Goal: Transaction & Acquisition: Purchase product/service

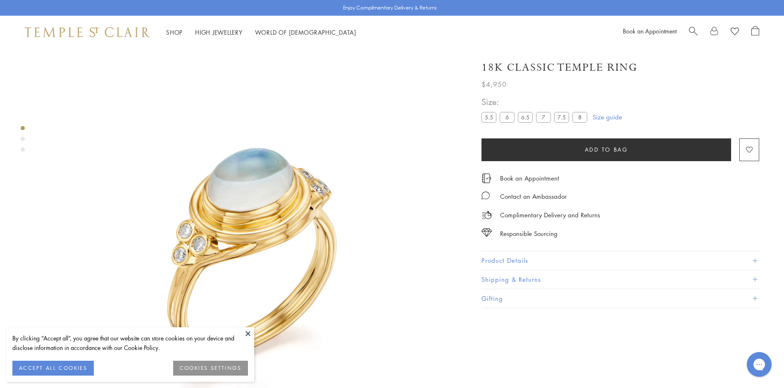
scroll to position [49, 0]
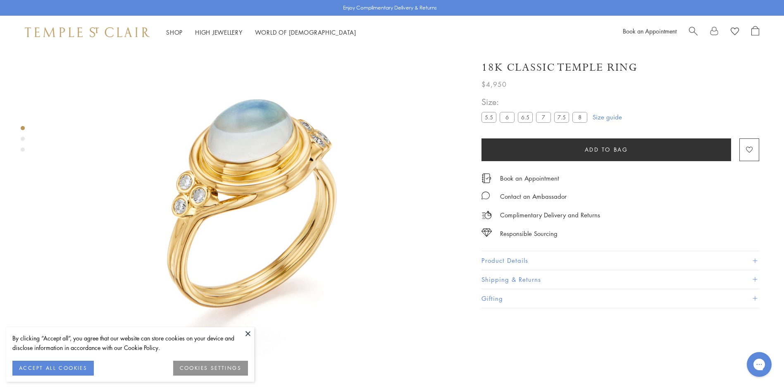
click at [247, 331] on button at bounding box center [248, 333] width 12 height 12
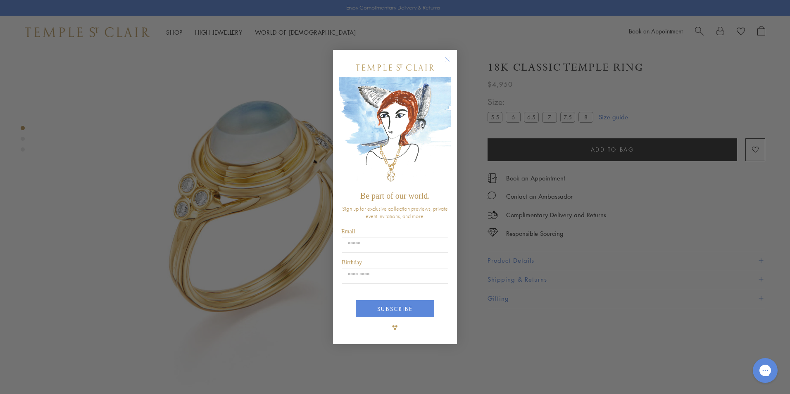
click at [447, 60] on circle "Close dialog" at bounding box center [448, 60] width 10 height 10
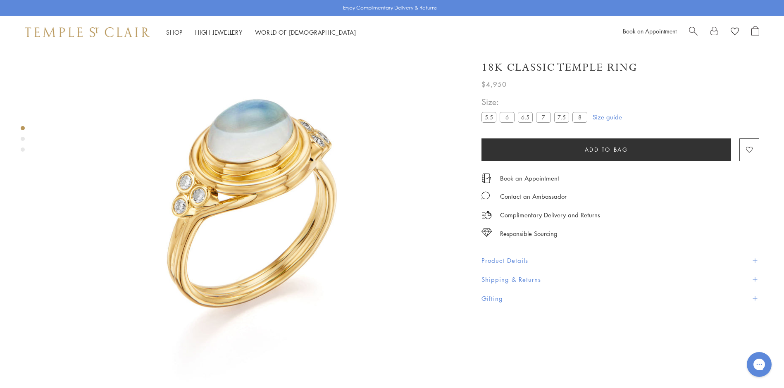
click at [583, 118] on label "8" at bounding box center [580, 117] width 15 height 10
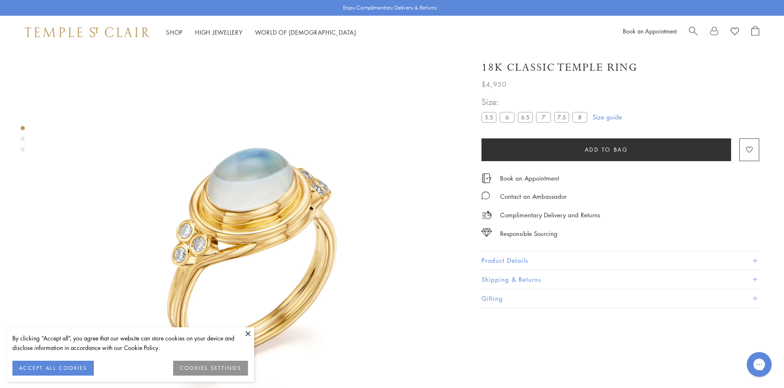
scroll to position [49, 0]
